Goal: Transaction & Acquisition: Purchase product/service

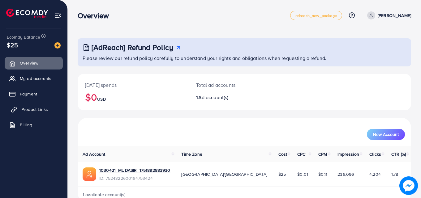
click at [35, 108] on span "Product Links" at bounding box center [34, 110] width 27 height 6
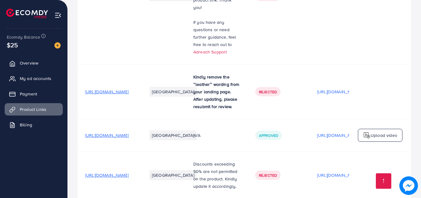
scroll to position [245, 0]
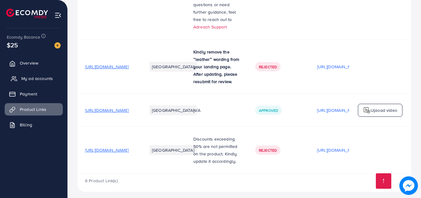
click at [47, 81] on span "My ad accounts" at bounding box center [37, 79] width 32 height 6
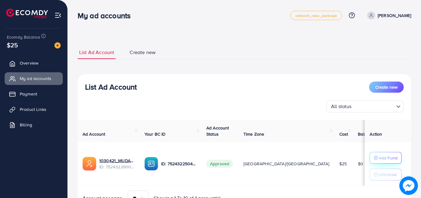
click at [380, 158] on p "Add Fund" at bounding box center [388, 158] width 19 height 7
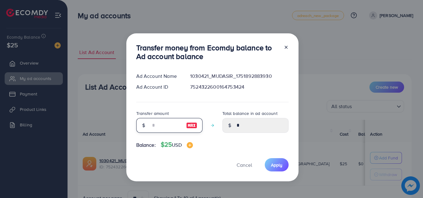
click at [163, 126] on input "number" at bounding box center [165, 125] width 31 height 15
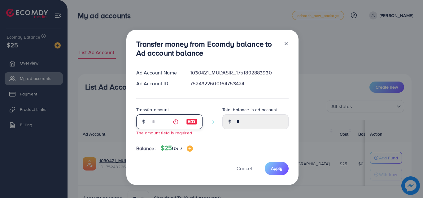
type input "*"
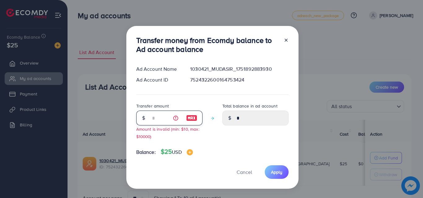
type input "****"
type input "**"
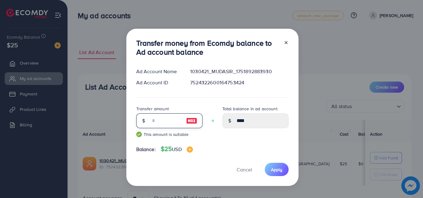
type input "*****"
type input "**"
click at [269, 171] on button "Apply" at bounding box center [277, 169] width 24 height 13
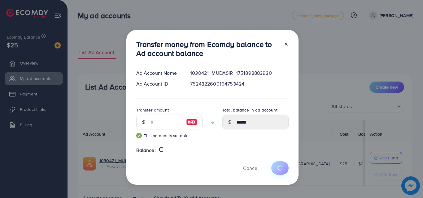
type input "*"
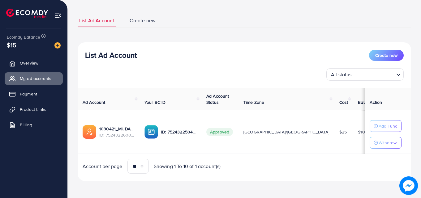
scroll to position [32, 0]
click at [39, 108] on span "Product Links" at bounding box center [34, 110] width 27 height 6
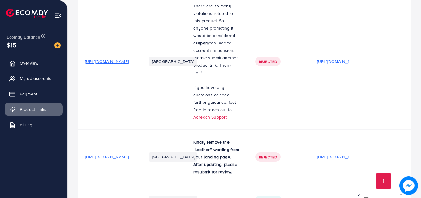
scroll to position [245, 0]
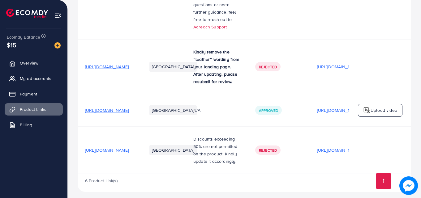
click at [129, 147] on span "[URL][DOMAIN_NAME]" at bounding box center [107, 150] width 44 height 6
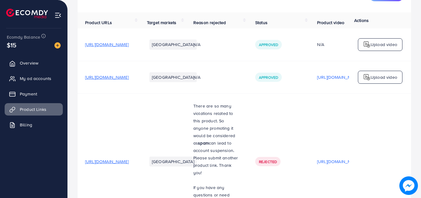
scroll to position [0, 0]
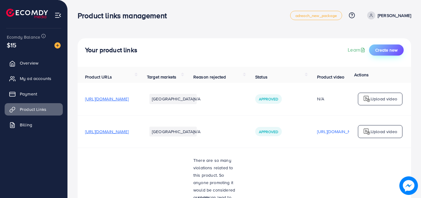
click at [394, 49] on span "Create new" at bounding box center [387, 50] width 22 height 6
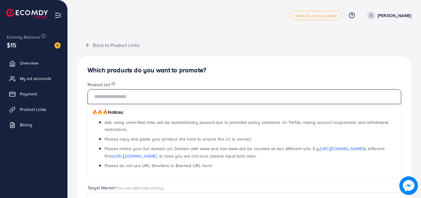
click at [118, 98] on input "text" at bounding box center [245, 96] width 314 height 15
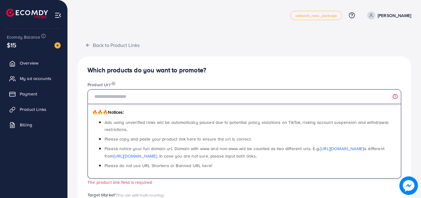
click at [120, 99] on input "text" at bounding box center [245, 96] width 314 height 15
paste input "**********"
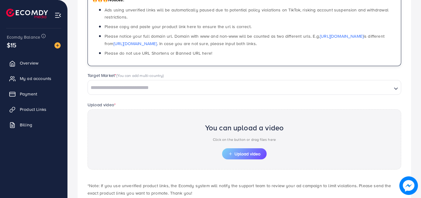
scroll to position [124, 0]
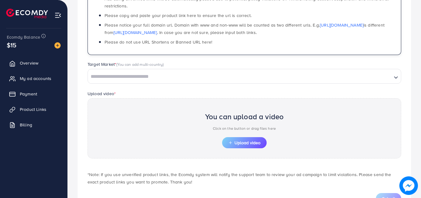
type input "**********"
click at [155, 78] on input "Search for option" at bounding box center [240, 77] width 303 height 10
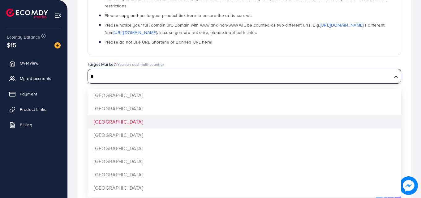
type input "*"
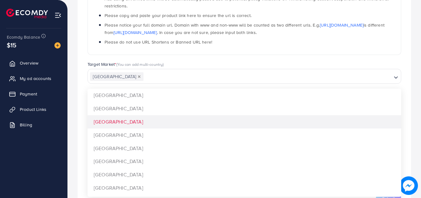
click at [122, 124] on div "**********" at bounding box center [245, 74] width 334 height 282
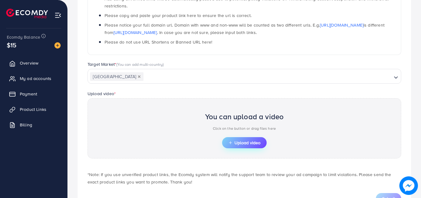
click at [235, 142] on span "Upload video" at bounding box center [245, 143] width 32 height 4
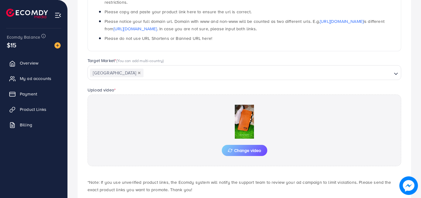
scroll to position [161, 0]
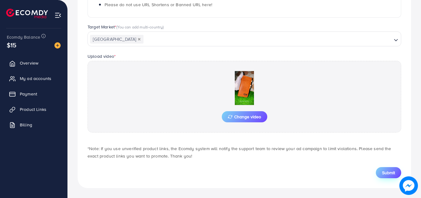
click at [386, 172] on span "Submit" at bounding box center [388, 173] width 13 height 6
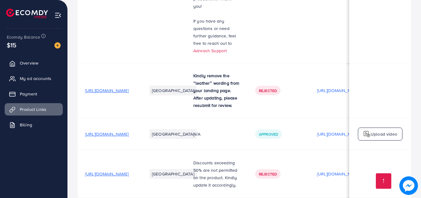
scroll to position [216, 0]
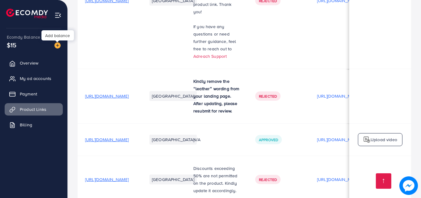
click at [55, 44] on img at bounding box center [58, 45] width 6 height 6
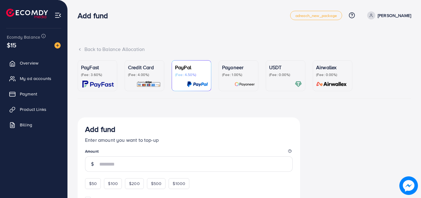
click at [158, 83] on img at bounding box center [149, 84] width 24 height 7
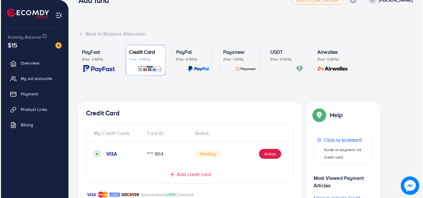
scroll to position [31, 0]
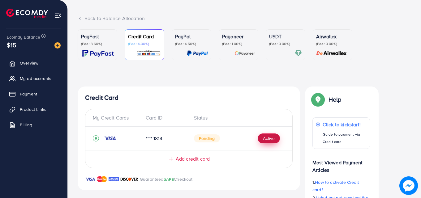
click at [272, 142] on button "Active" at bounding box center [269, 139] width 22 height 10
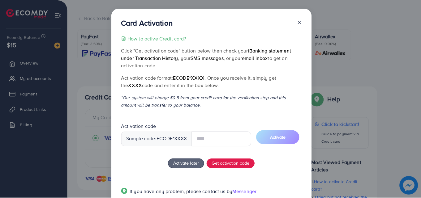
scroll to position [0, 0]
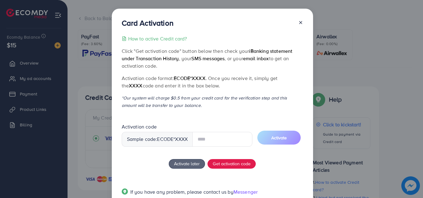
click at [299, 24] on line at bounding box center [300, 22] width 2 height 2
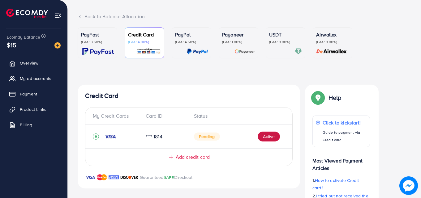
scroll to position [29, 0]
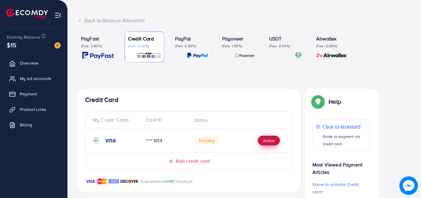
click at [273, 142] on button "Active" at bounding box center [269, 141] width 22 height 10
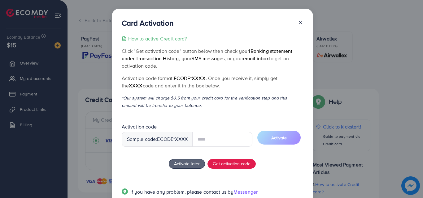
click at [225, 145] on input "text" at bounding box center [222, 139] width 60 height 15
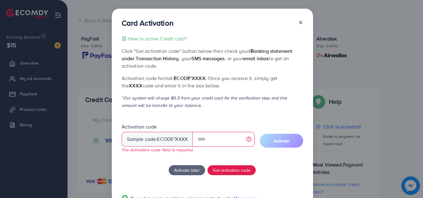
click at [300, 24] on icon at bounding box center [300, 22] width 5 height 5
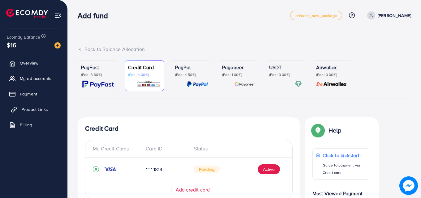
click at [37, 107] on span "Product Links" at bounding box center [34, 110] width 27 height 6
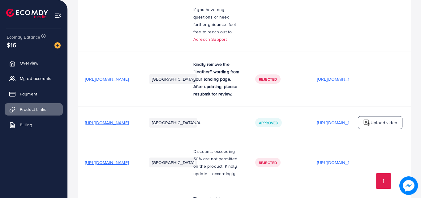
scroll to position [229, 0]
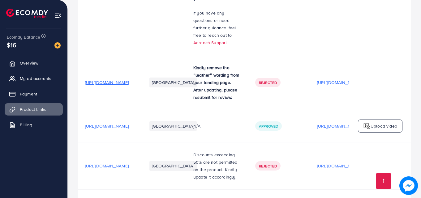
click at [54, 48] on div at bounding box center [55, 44] width 11 height 7
click at [56, 46] on img at bounding box center [58, 45] width 6 height 6
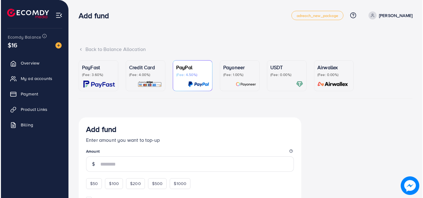
scroll to position [31, 0]
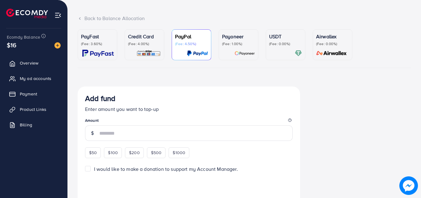
click at [133, 37] on p "Credit Card" at bounding box center [144, 36] width 33 height 7
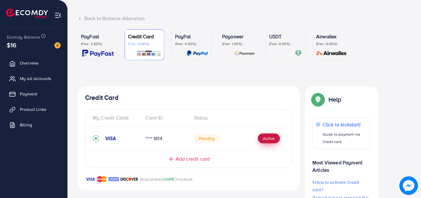
click at [266, 139] on button "Active" at bounding box center [269, 139] width 22 height 10
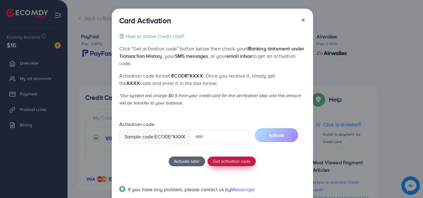
click at [221, 163] on button "Get activation code" at bounding box center [231, 162] width 48 height 10
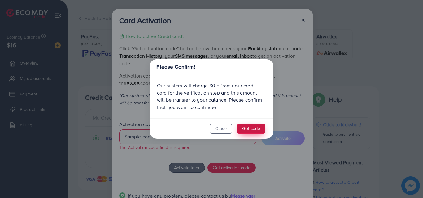
click at [247, 130] on button "Get code" at bounding box center [251, 129] width 28 height 10
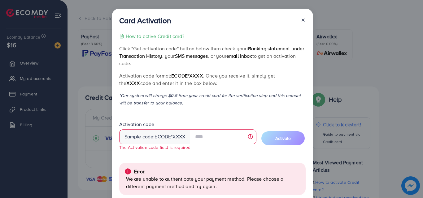
click at [183, 136] on div "Sample code: ecode *XXXX" at bounding box center [154, 137] width 71 height 15
click at [177, 135] on div "Sample code: ecode *XXXX" at bounding box center [154, 137] width 71 height 15
click at [180, 137] on div "Sample code: ecode *XXXX" at bounding box center [154, 137] width 71 height 15
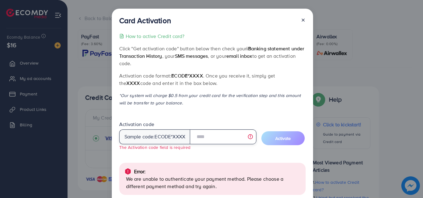
click at [225, 143] on input "text" at bounding box center [223, 137] width 67 height 15
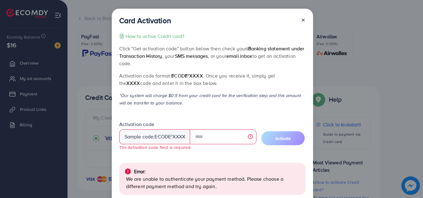
click at [302, 19] on icon at bounding box center [303, 20] width 5 height 5
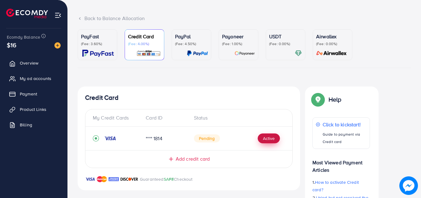
click at [271, 137] on button "Active" at bounding box center [269, 139] width 22 height 10
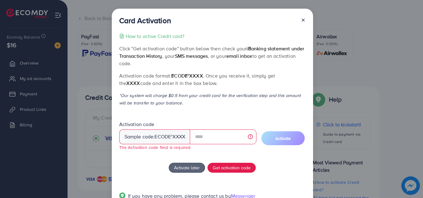
click at [175, 139] on div "Sample code: ecode *XXXX" at bounding box center [154, 137] width 71 height 15
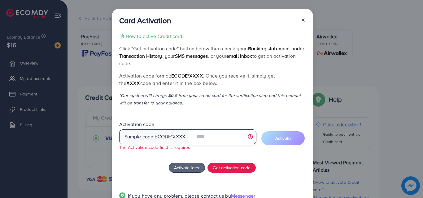
click at [231, 135] on input "text" at bounding box center [223, 137] width 67 height 15
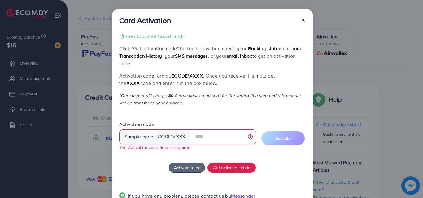
click at [301, 21] on icon at bounding box center [303, 20] width 5 height 5
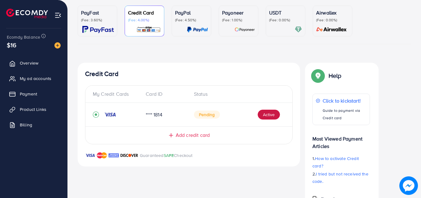
scroll to position [62, 0]
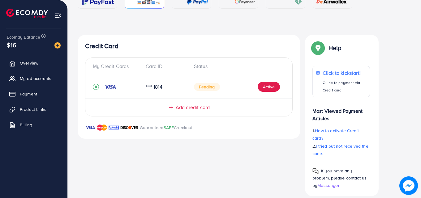
click at [197, 129] on div "Credit Card My Credit Cards Card ID Status **** 1814 Pending Active Add credit …" at bounding box center [189, 87] width 223 height 104
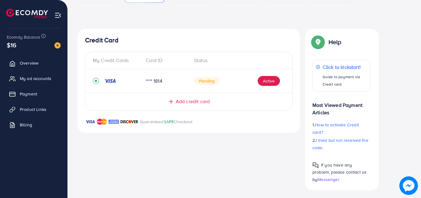
scroll to position [91, 0]
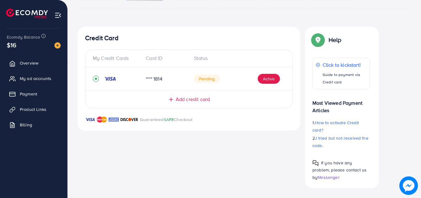
click at [193, 100] on span "Add credit card" at bounding box center [193, 99] width 34 height 7
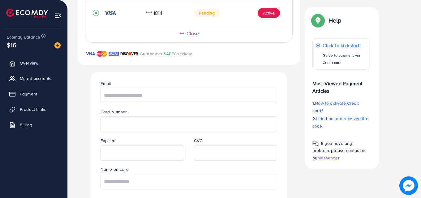
scroll to position [168, 0]
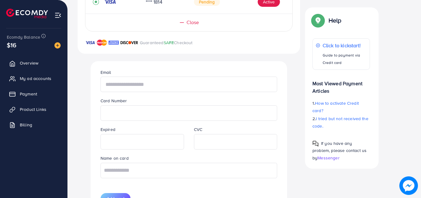
click at [142, 87] on input "text" at bounding box center [189, 84] width 177 height 15
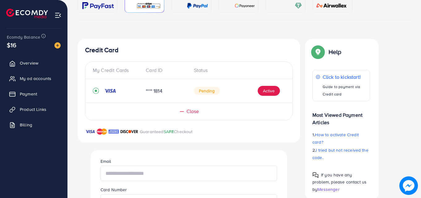
scroll to position [75, 0]
